Goal: Task Accomplishment & Management: Manage account settings

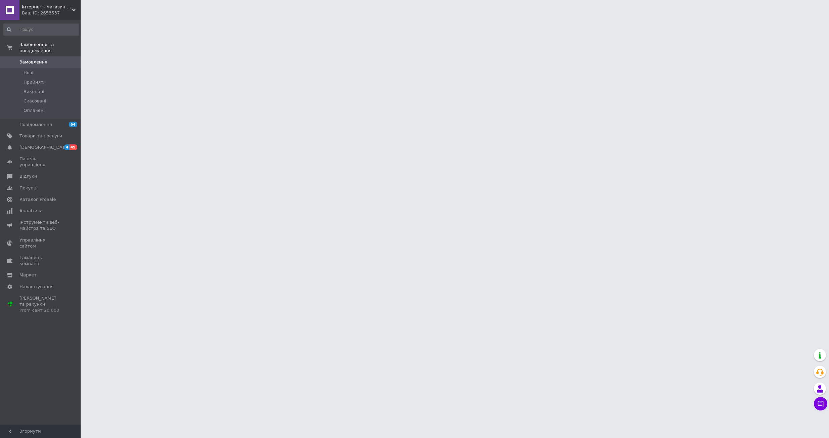
click at [43, 133] on span "Товари та послуги" at bounding box center [40, 136] width 43 height 6
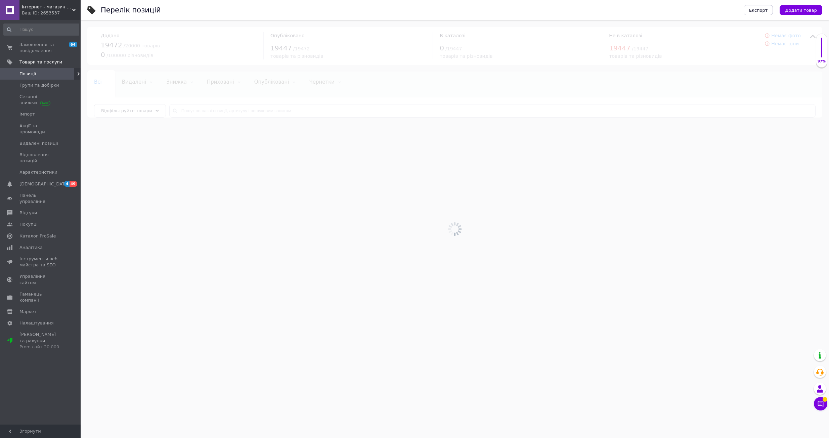
click at [264, 115] on div at bounding box center [455, 229] width 748 height 418
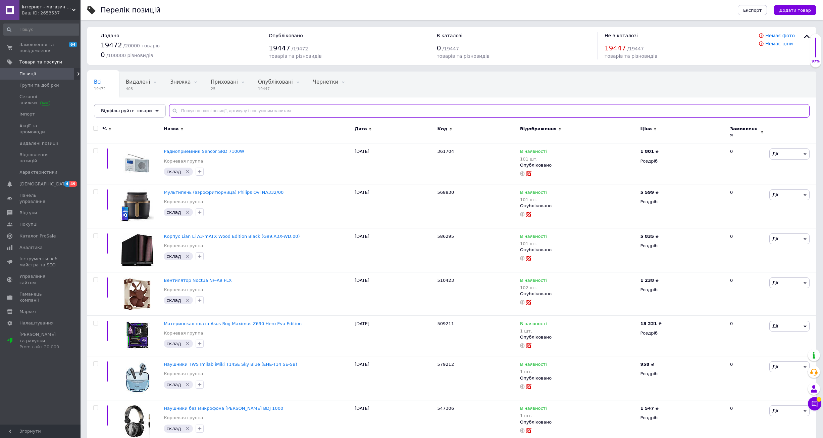
click at [242, 111] on input "text" at bounding box center [489, 110] width 641 height 13
paste input "530817"
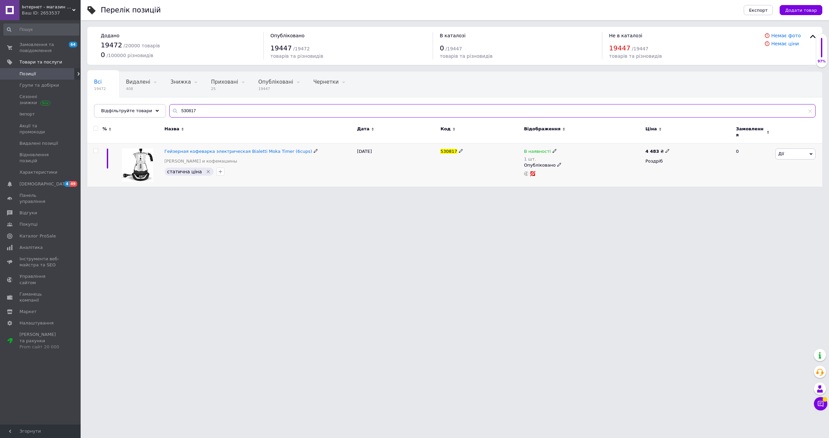
type input "530817"
click at [656, 148] on div "4 483 ₴" at bounding box center [657, 151] width 25 height 6
click at [685, 142] on input "4483" at bounding box center [697, 143] width 51 height 13
type input "5860"
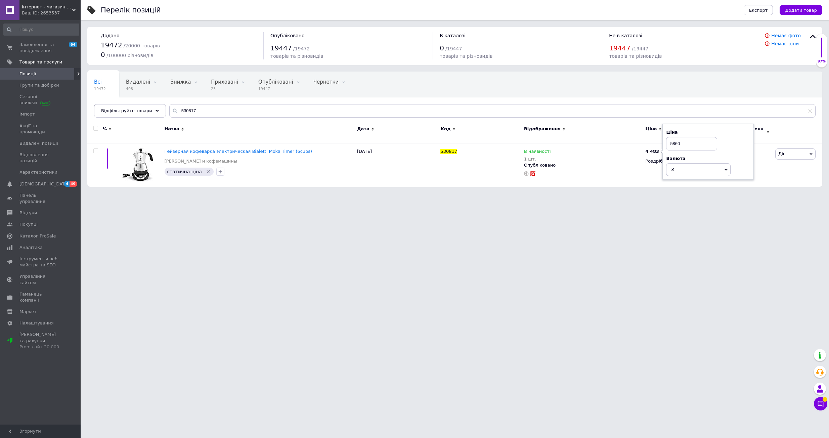
click at [49, 9] on span "Інтернет - магазин TimeSport" at bounding box center [47, 7] width 50 height 6
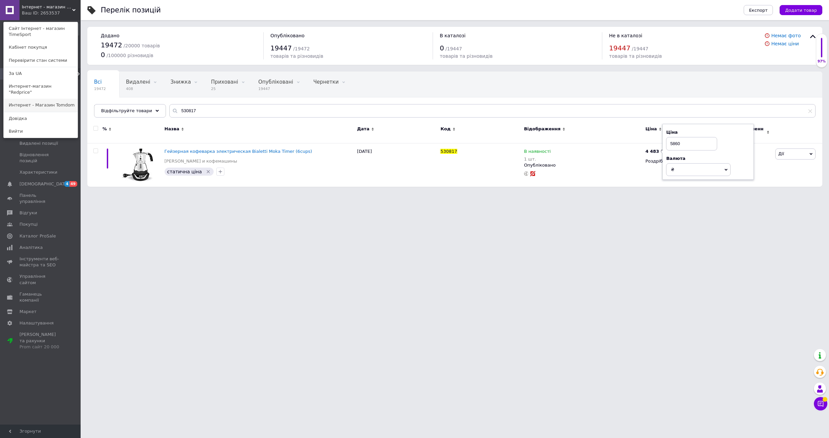
click at [63, 99] on link "Интернет - Магазин Tomdom" at bounding box center [41, 105] width 74 height 13
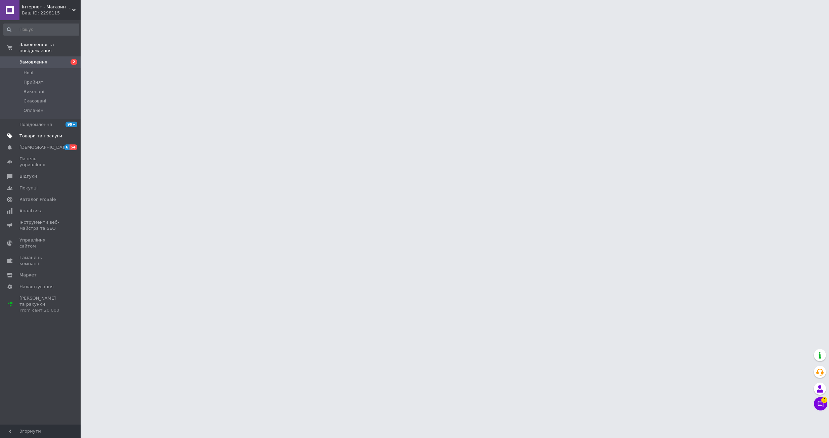
click at [62, 133] on span at bounding box center [71, 136] width 18 height 6
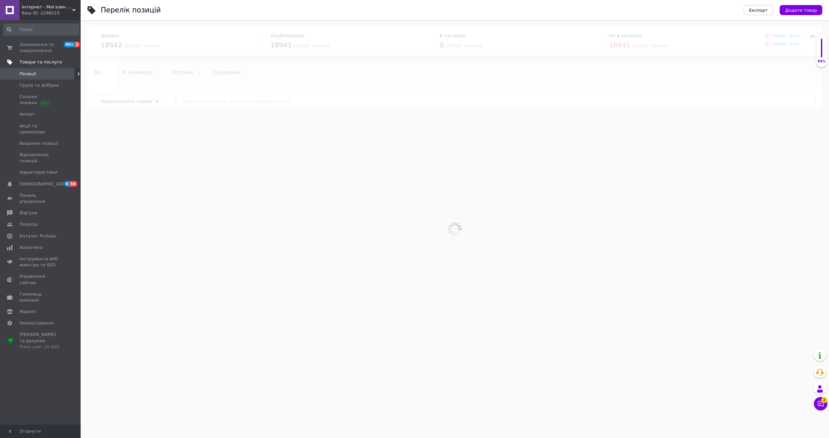
click at [229, 103] on div at bounding box center [455, 229] width 748 height 418
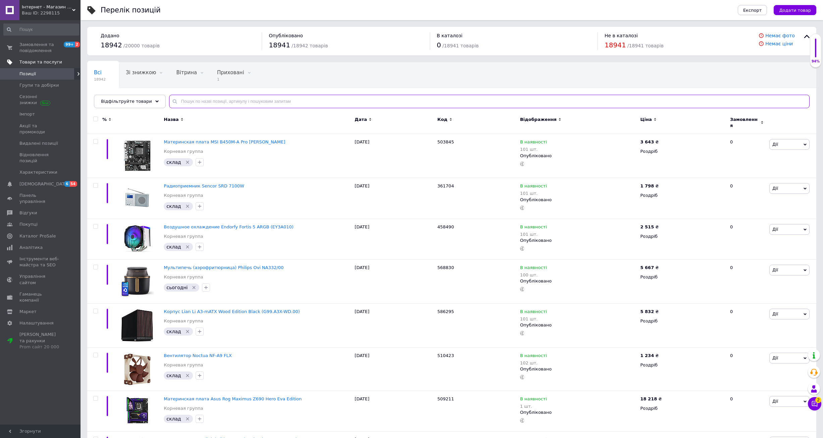
click at [230, 100] on input "text" at bounding box center [489, 101] width 641 height 13
paste input "530817"
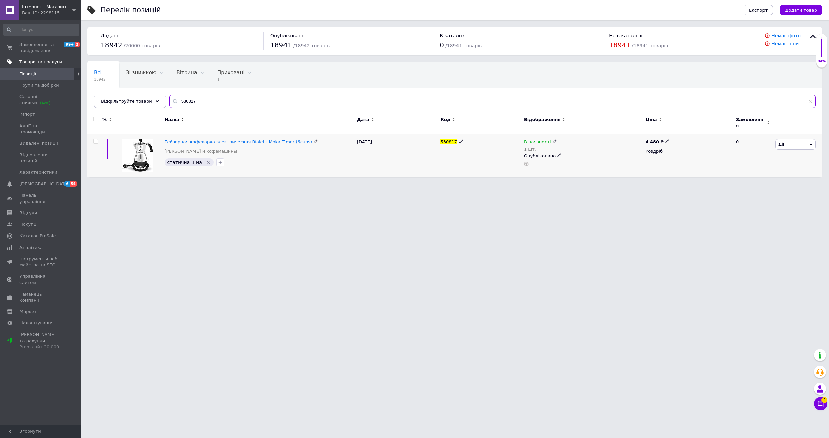
type input "530817"
click at [654, 134] on div "4 480 ₴ Роздріб" at bounding box center [687, 156] width 88 height 44
click at [655, 139] on b "4 480" at bounding box center [652, 141] width 14 height 5
click at [681, 134] on input "4480" at bounding box center [697, 134] width 51 height 13
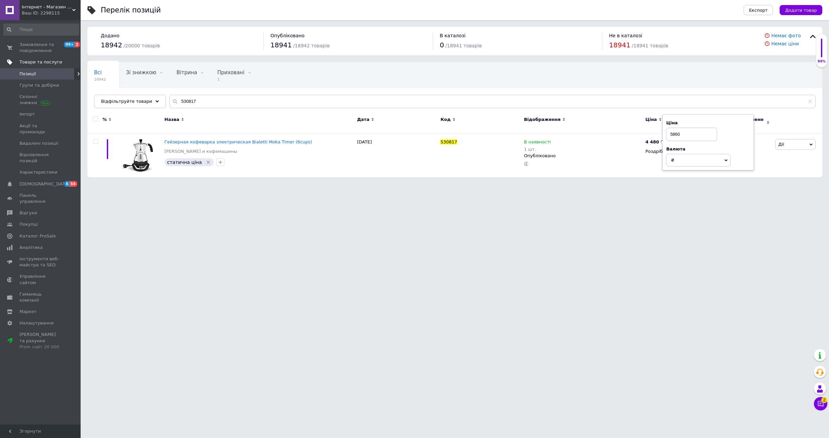
type input "5860"
click at [53, 5] on span "Інтернет - Магазин Tomdom" at bounding box center [47, 7] width 50 height 6
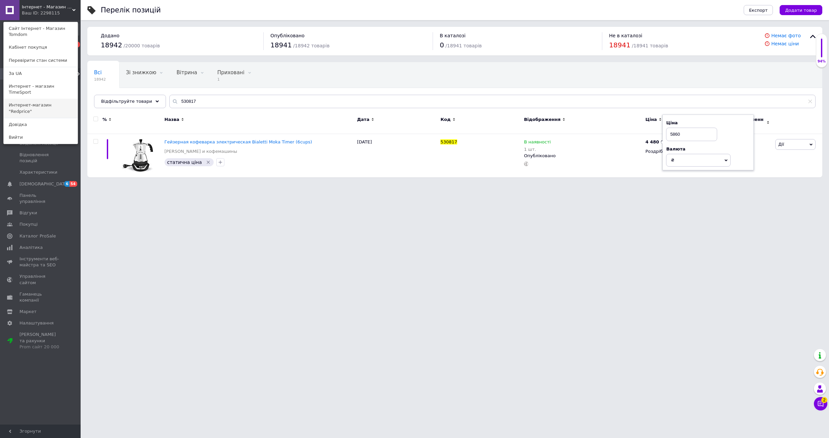
click at [67, 99] on link "Интернет-магазин "Redprice"" at bounding box center [41, 108] width 74 height 19
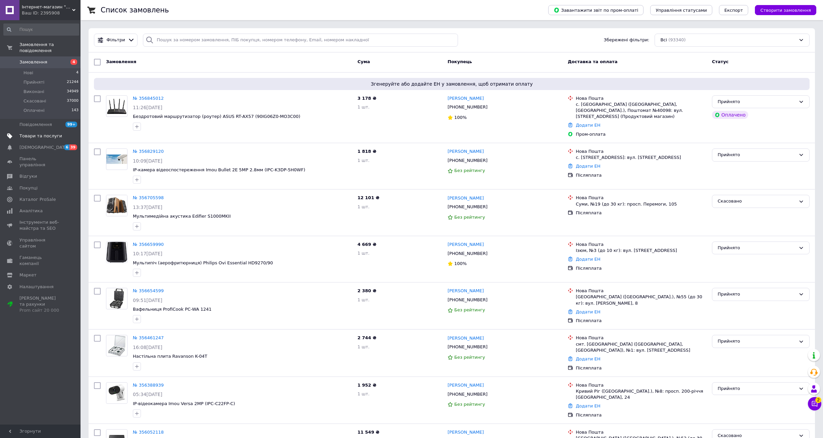
click at [41, 133] on span "Товари та послуги" at bounding box center [40, 136] width 43 height 6
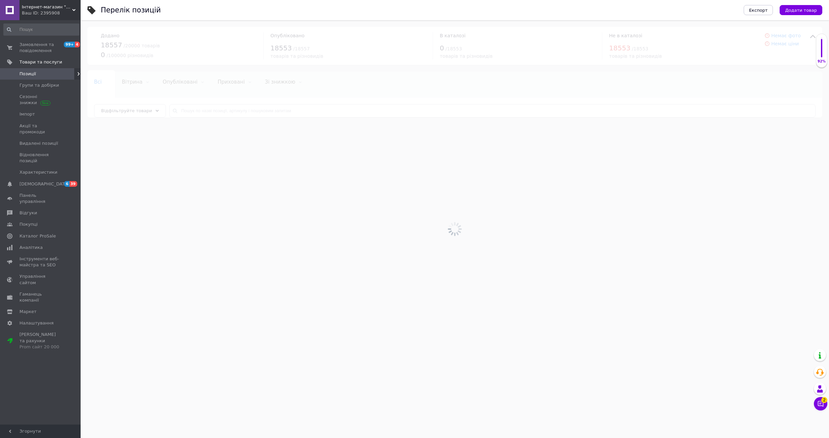
click at [240, 120] on div at bounding box center [455, 229] width 748 height 418
click at [247, 114] on div at bounding box center [455, 229] width 748 height 418
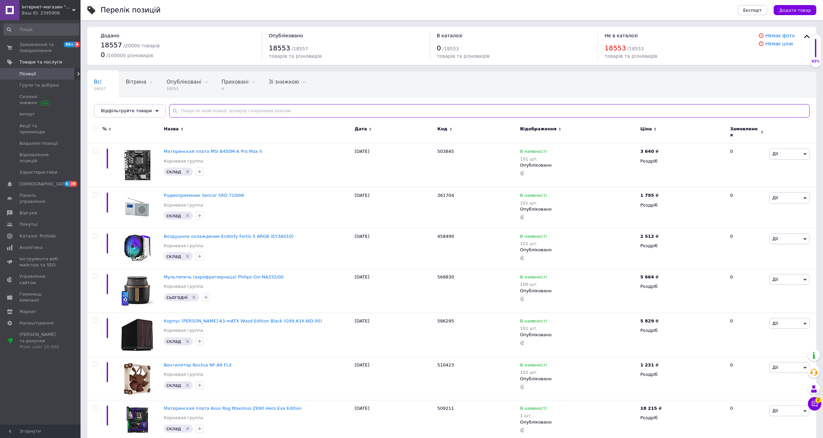
click at [247, 114] on input "text" at bounding box center [489, 110] width 641 height 13
paste input "530817"
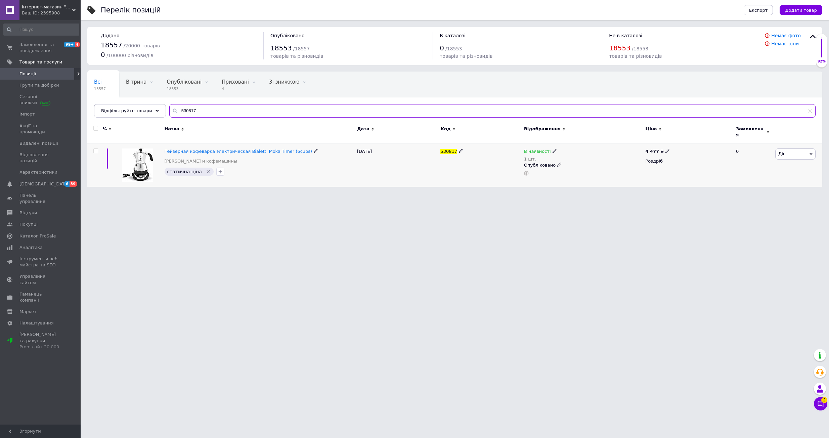
type input "530817"
click at [652, 149] on b "4 477" at bounding box center [652, 151] width 14 height 5
click at [687, 139] on input "4477" at bounding box center [697, 143] width 51 height 13
type input "5860"
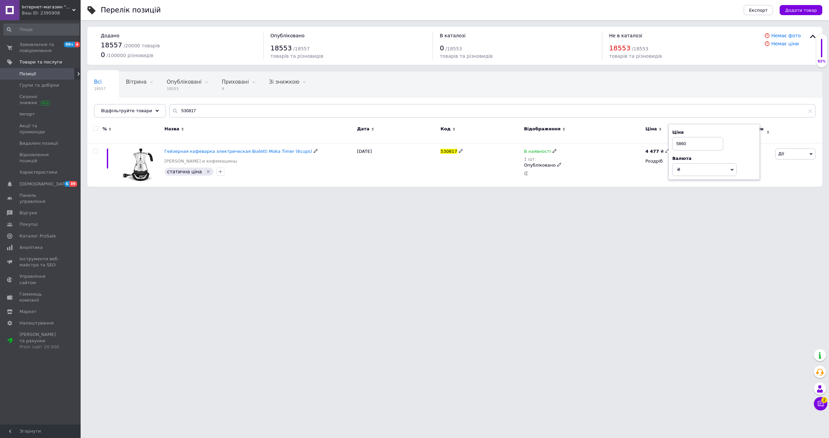
click at [517, 193] on html "Інтернет-магазин "Redprice" Ваш ID: 2395908 Сайт Інтернет-магазин "Redprice" Ка…" at bounding box center [414, 96] width 829 height 193
click at [224, 193] on html "Інтернет-магазин "Redprice" Ваш ID: 2395908 Сайт Інтернет-магазин "Redprice" Ка…" at bounding box center [414, 96] width 829 height 193
